Goal: Find specific page/section: Find specific page/section

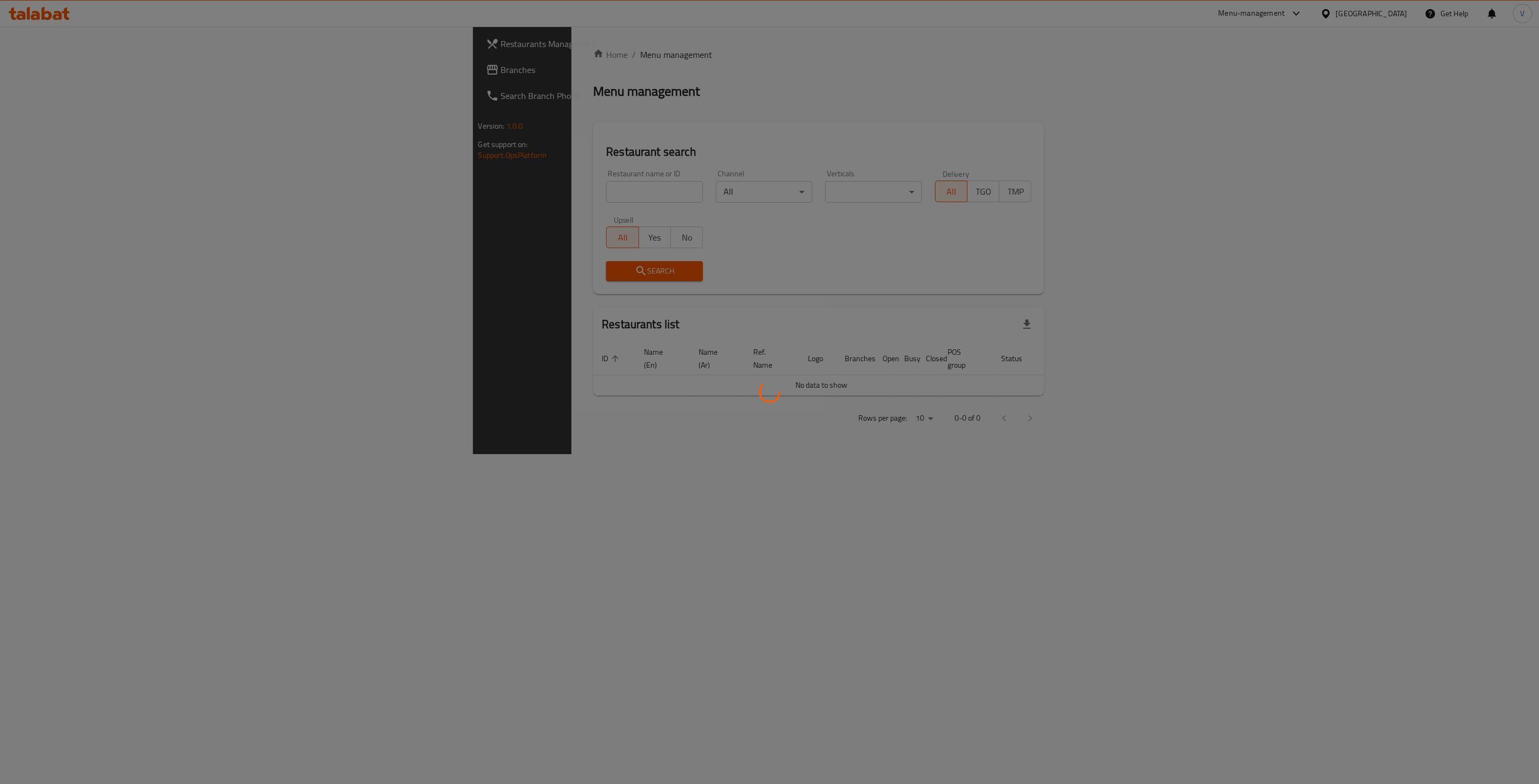
click at [35, 72] on div at bounding box center [770, 392] width 1539 height 784
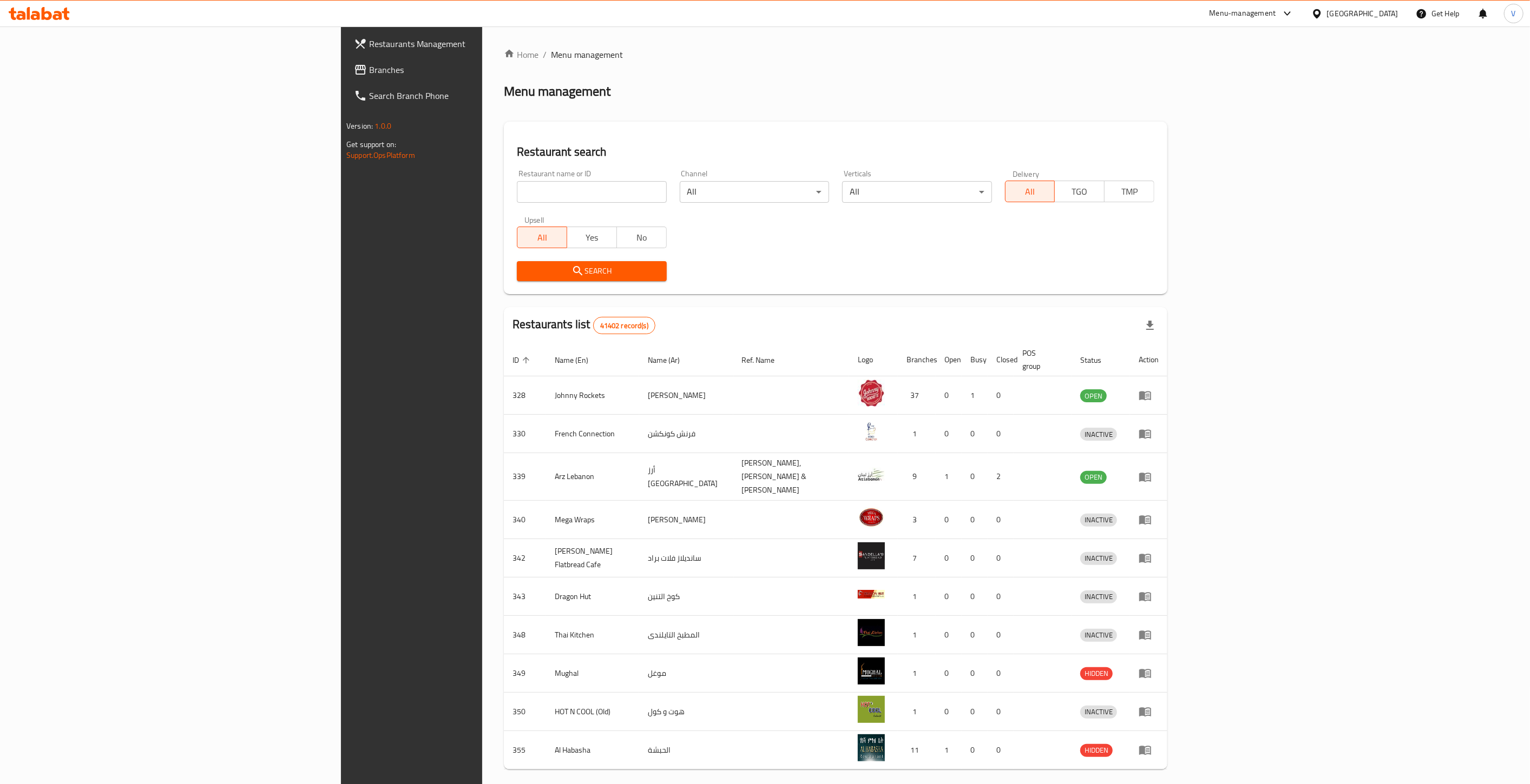
click at [369, 69] on span "Branches" at bounding box center [479, 70] width 219 height 13
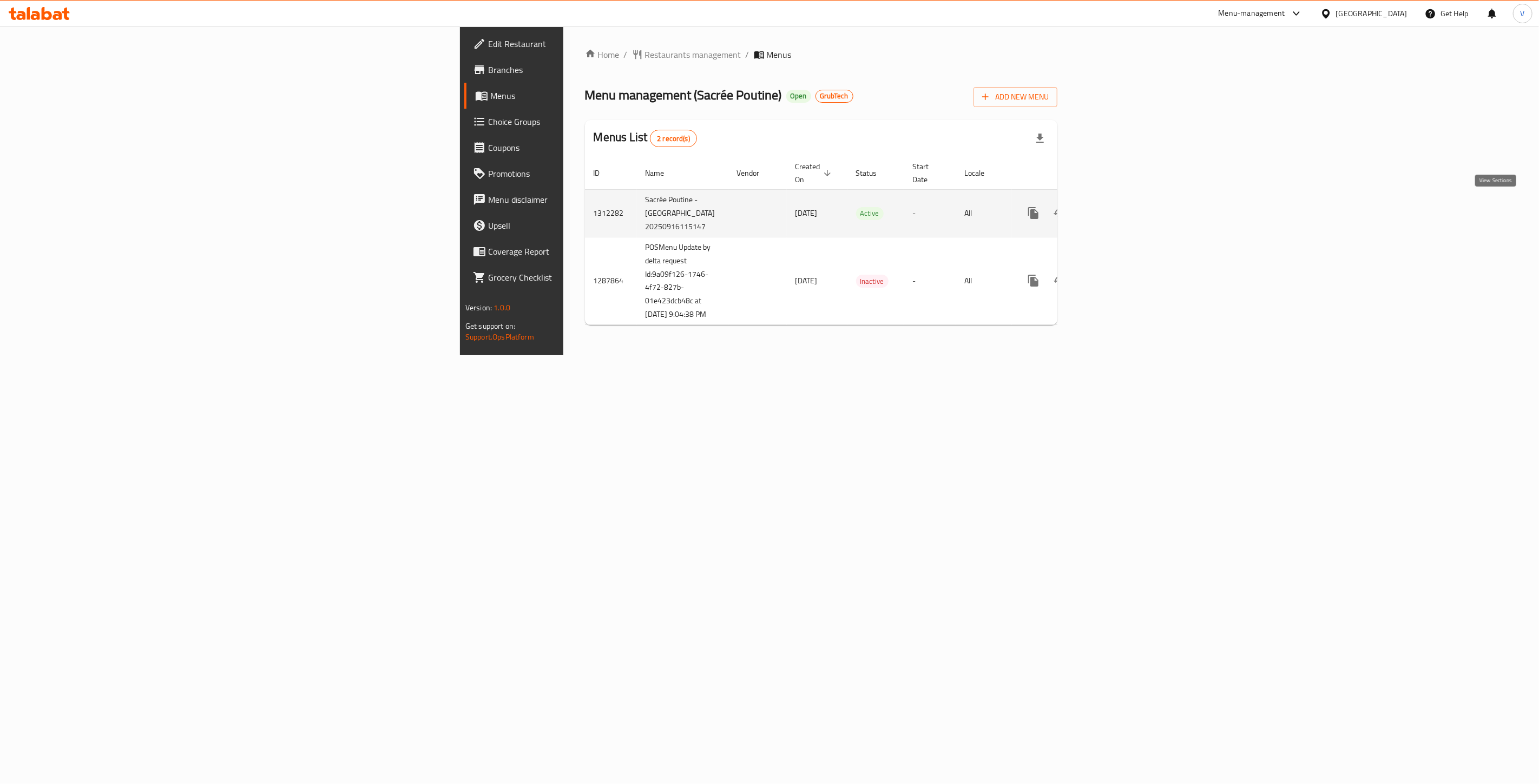
click at [1124, 211] on link "enhanced table" at bounding box center [1111, 213] width 26 height 26
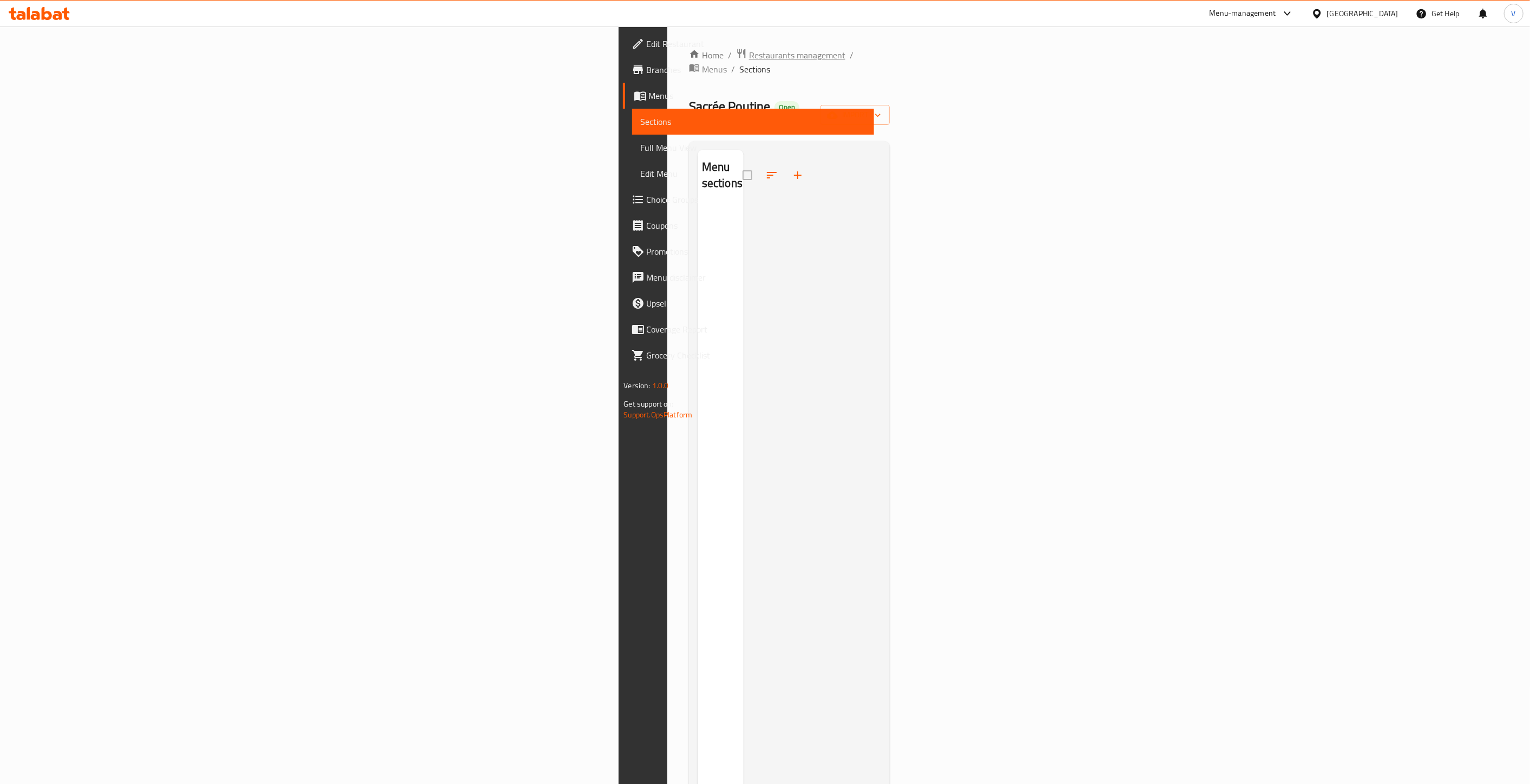
click at [749, 55] on span "Restaurants management" at bounding box center [797, 56] width 96 height 13
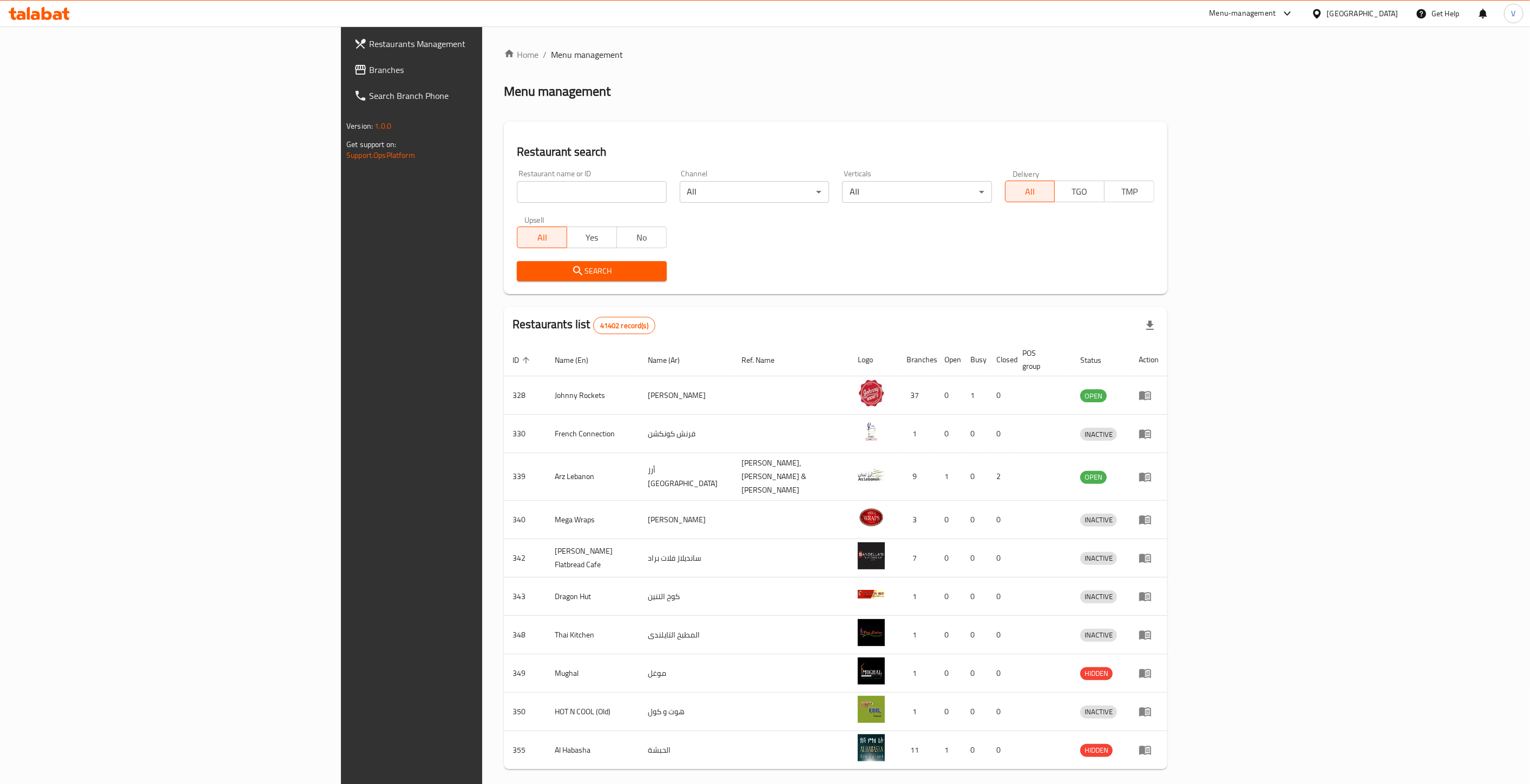
click at [369, 72] on span "Branches" at bounding box center [479, 70] width 219 height 13
